Goal: Transaction & Acquisition: Purchase product/service

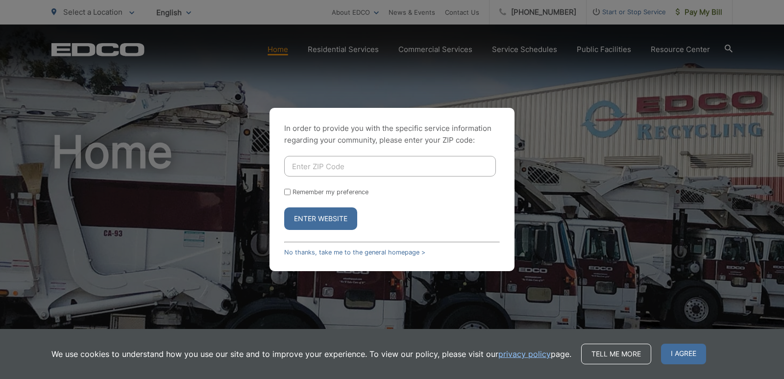
click at [703, 16] on div "In order to provide you with the specific service information regarding your co…" at bounding box center [392, 189] width 784 height 379
click at [719, 248] on div "In order to provide you with the specific service information regarding your co…" at bounding box center [392, 189] width 784 height 379
click at [692, 359] on span "I agree" at bounding box center [683, 354] width 45 height 21
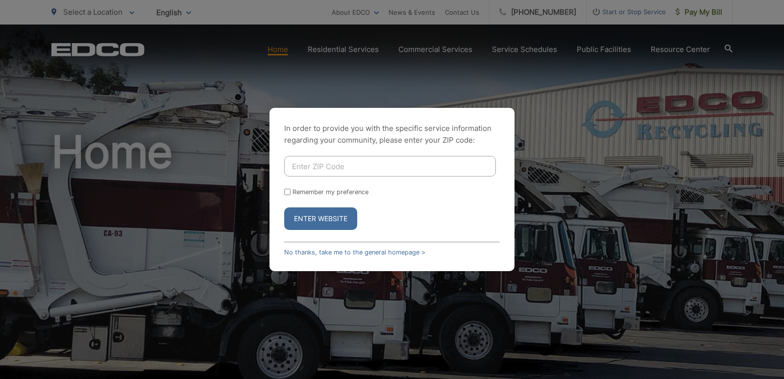
click at [285, 183] on form "Remember my preference Enter Website" at bounding box center [392, 193] width 216 height 74
click at [217, 112] on div "In order to provide you with the specific service information regarding your co…" at bounding box center [392, 189] width 784 height 379
click at [333, 215] on button "Enter Website" at bounding box center [320, 218] width 73 height 23
click at [283, 187] on div "In order to provide you with the specific service information regarding your co…" at bounding box center [392, 189] width 245 height 163
click at [293, 193] on label "Remember my preference" at bounding box center [331, 191] width 76 height 7
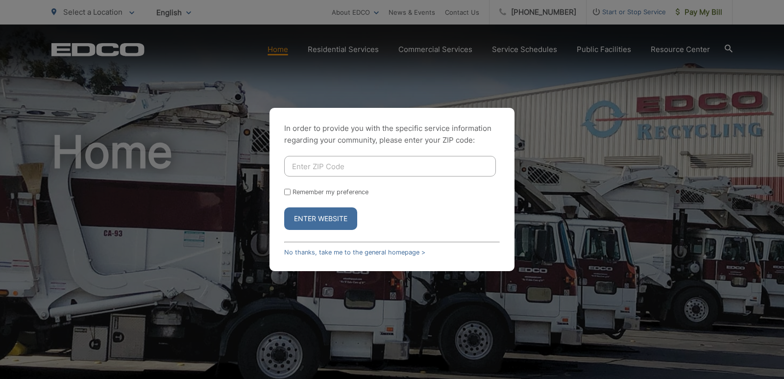
click at [291, 193] on input "Remember my preference" at bounding box center [287, 192] width 6 height 6
click at [289, 194] on input "Remember my preference" at bounding box center [287, 192] width 6 height 6
checkbox input "false"
click at [307, 252] on link "No thanks, take me to the general homepage >" at bounding box center [354, 252] width 141 height 7
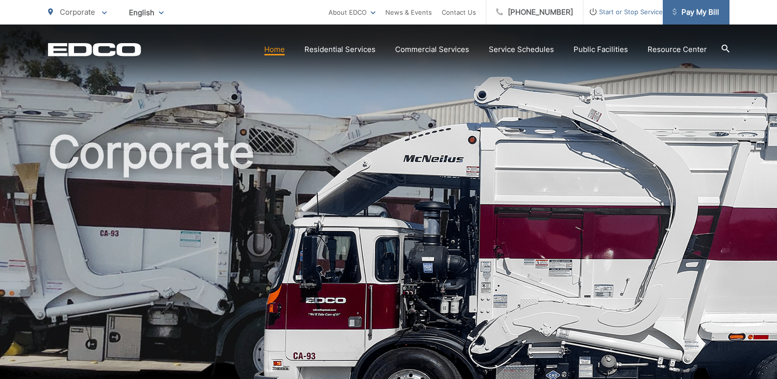
click at [686, 12] on span "Pay My Bill" at bounding box center [696, 12] width 47 height 12
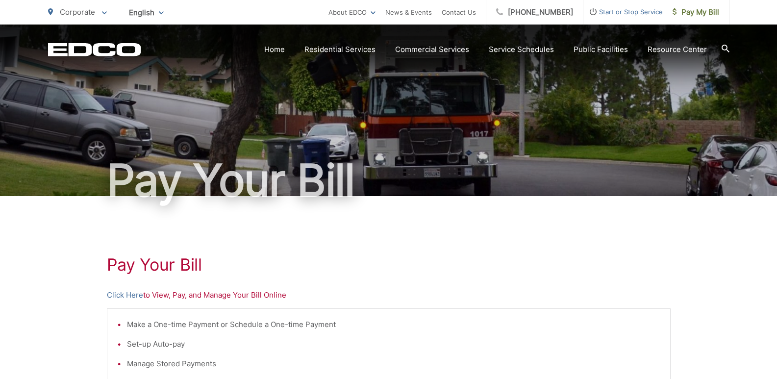
click at [244, 298] on p "Click Here to View, Pay, and Manage Your Bill Online" at bounding box center [389, 295] width 564 height 12
click at [136, 296] on link "Click Here" at bounding box center [125, 295] width 36 height 12
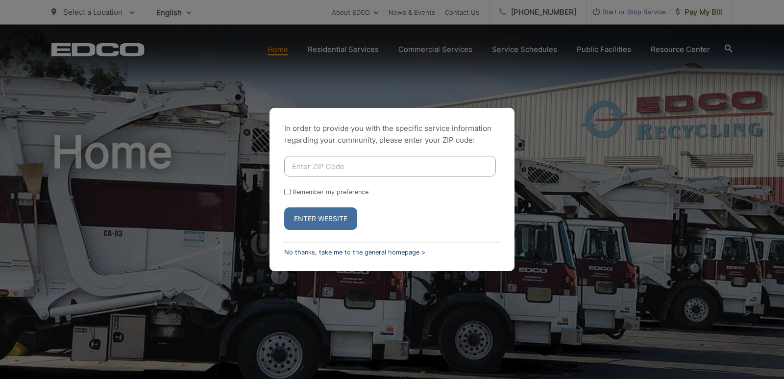
click at [317, 249] on link "No thanks, take me to the general homepage >" at bounding box center [354, 252] width 141 height 7
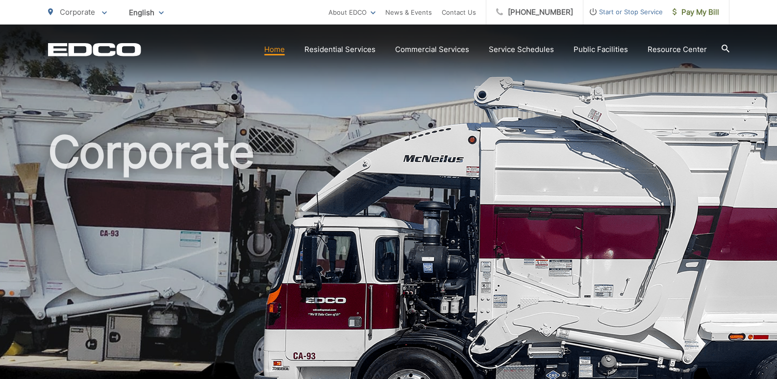
click at [280, 145] on h1 "Corporate" at bounding box center [388, 282] width 681 height 310
click at [687, 10] on span "Pay My Bill" at bounding box center [696, 12] width 47 height 12
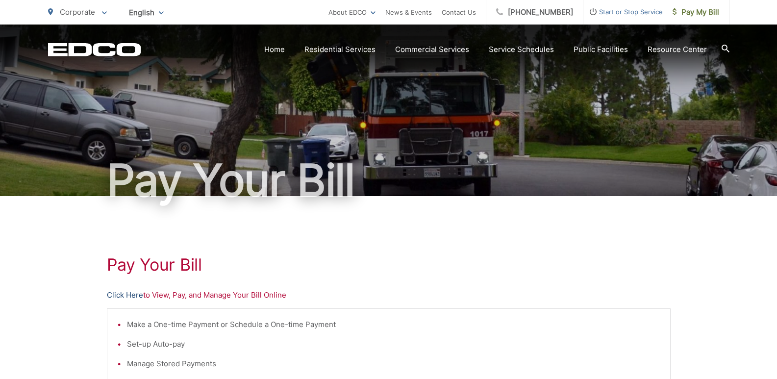
click at [121, 300] on link "Click Here" at bounding box center [125, 295] width 36 height 12
